Goal: Information Seeking & Learning: Stay updated

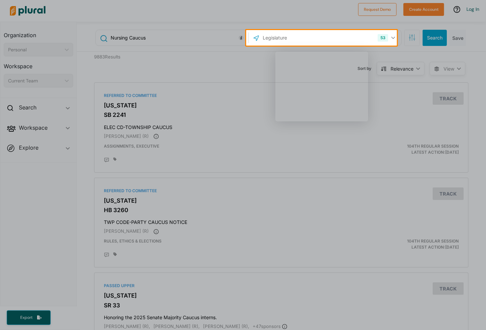
click at [60, 109] on div "Product tour overlay" at bounding box center [243, 165] width 486 height 330
click at [388, 36] on div "Product tour overlay" at bounding box center [243, 165] width 486 height 330
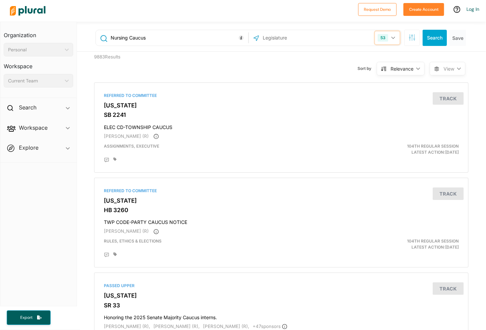
click at [393, 38] on button "53" at bounding box center [387, 37] width 25 height 13
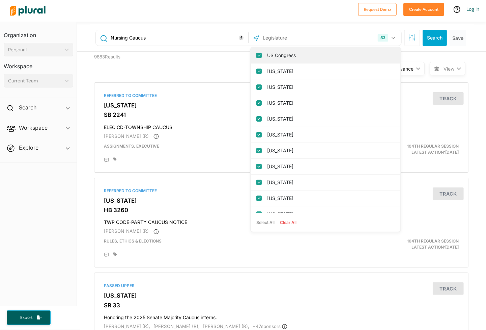
click at [359, 49] on div "US Congress" at bounding box center [325, 56] width 149 height 16
click at [355, 55] on label "US Congress" at bounding box center [330, 55] width 126 height 10
click at [262, 55] on input "US Congress" at bounding box center [258, 55] width 5 height 5
click at [434, 39] on button "Search" at bounding box center [435, 38] width 24 height 16
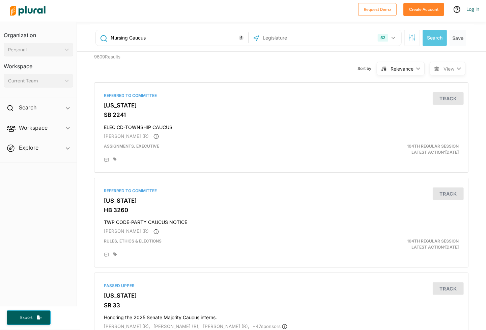
click at [302, 42] on input "text" at bounding box center [298, 37] width 72 height 13
click at [254, 39] on icon at bounding box center [256, 37] width 5 height 5
click at [64, 109] on div "Search ic_keyboard_arrow_down" at bounding box center [38, 108] width 76 height 18
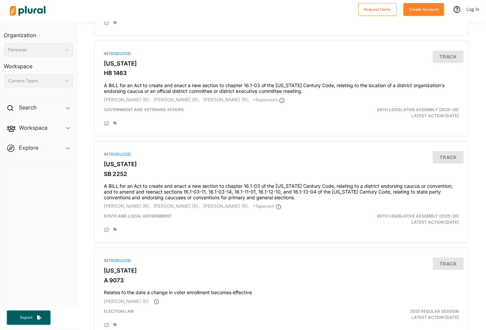
scroll to position [737, 0]
